Goal: Task Accomplishment & Management: Manage account settings

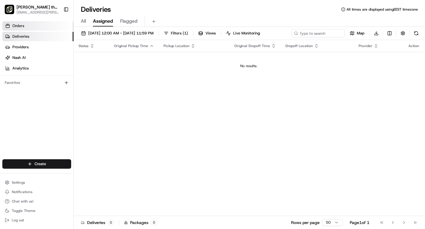
click at [37, 27] on link "Orders" at bounding box center [37, 25] width 71 height 9
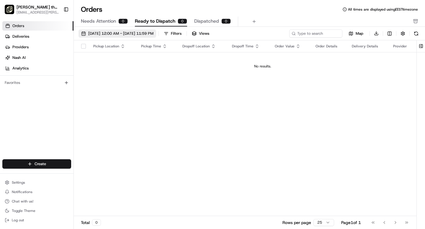
click at [153, 35] on span "08/01/2025 12:00 AM - 08/31/2025 11:59 PM" at bounding box center [120, 33] width 65 height 5
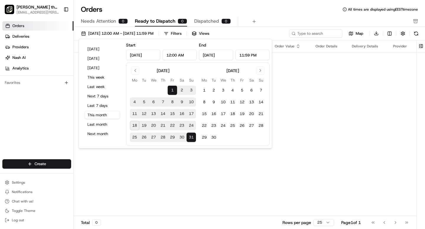
click at [261, 14] on div "Orders All times are displayed using EEST timezone Needs Attention 0 Ready to D…" at bounding box center [249, 16] width 351 height 22
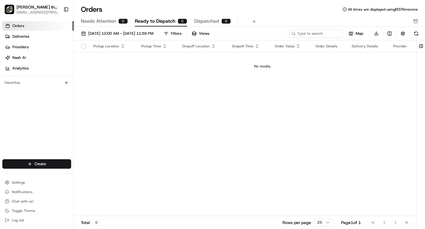
click at [208, 23] on span "Dispatched" at bounding box center [206, 21] width 25 height 7
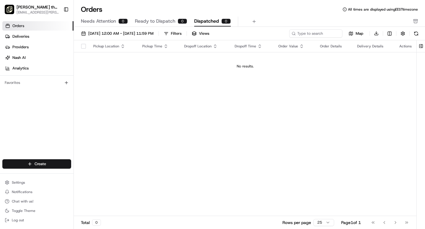
click at [159, 23] on span "Ready to Dispatch" at bounding box center [155, 21] width 40 height 7
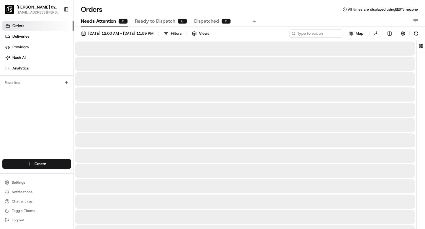
click at [108, 23] on span "Needs Attention" at bounding box center [98, 21] width 35 height 7
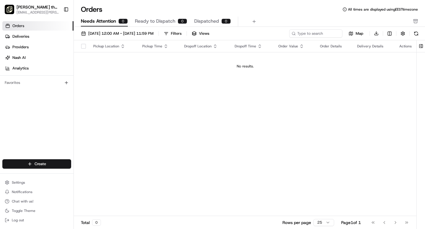
click at [110, 39] on div "08/01/2025 12:00 AM - 08/31/2025 11:59 PM Filters Views Map Download" at bounding box center [249, 34] width 351 height 11
click at [110, 36] on button "08/01/2025 12:00 AM - 08/31/2025 11:59 PM" at bounding box center [117, 33] width 78 height 8
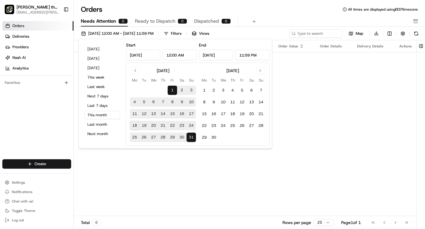
click at [124, 193] on div "Pickup Location Pickup Time Dropoff Location Dropoff Time Order Value Order Det…" at bounding box center [245, 128] width 342 height 176
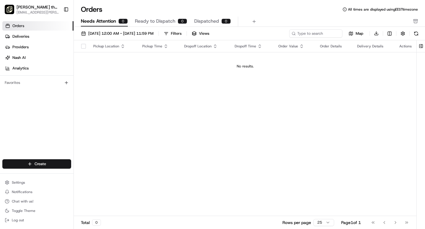
click at [57, 9] on span "[PERSON_NAME] the Greek ([GEOGRAPHIC_DATA][PERSON_NAME])" at bounding box center [38, 7] width 42 height 6
click at [148, 23] on span "Ready to Dispatch" at bounding box center [155, 21] width 40 height 7
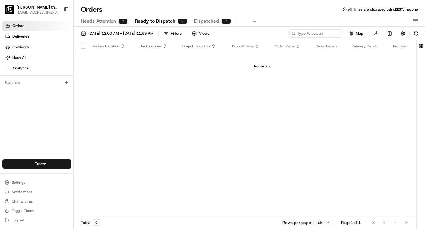
click at [214, 21] on span "Dispatched" at bounding box center [206, 21] width 25 height 7
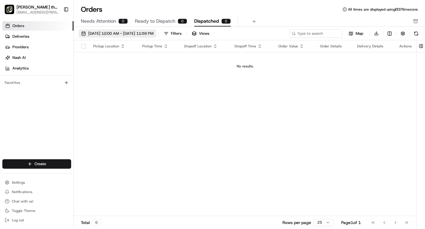
click at [151, 33] on span "08/01/2025 12:00 AM - 08/31/2025 11:59 PM" at bounding box center [120, 33] width 65 height 5
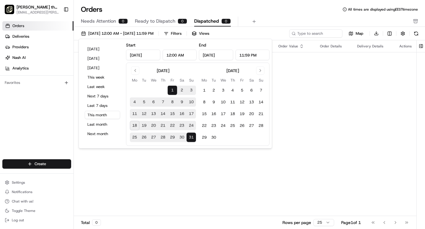
click at [336, 94] on div "Pickup Location Pickup Time Dropoff Location Dropoff Time Order Value Order Det…" at bounding box center [245, 128] width 342 height 176
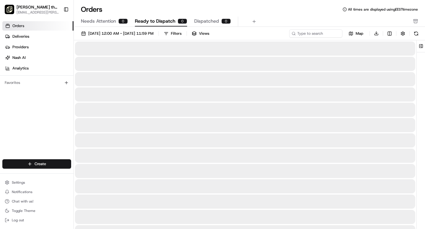
click at [157, 22] on span "Ready to Dispatch" at bounding box center [155, 21] width 40 height 7
click at [109, 22] on span "Needs Attention" at bounding box center [98, 21] width 35 height 7
